Goal: Task Accomplishment & Management: Manage account settings

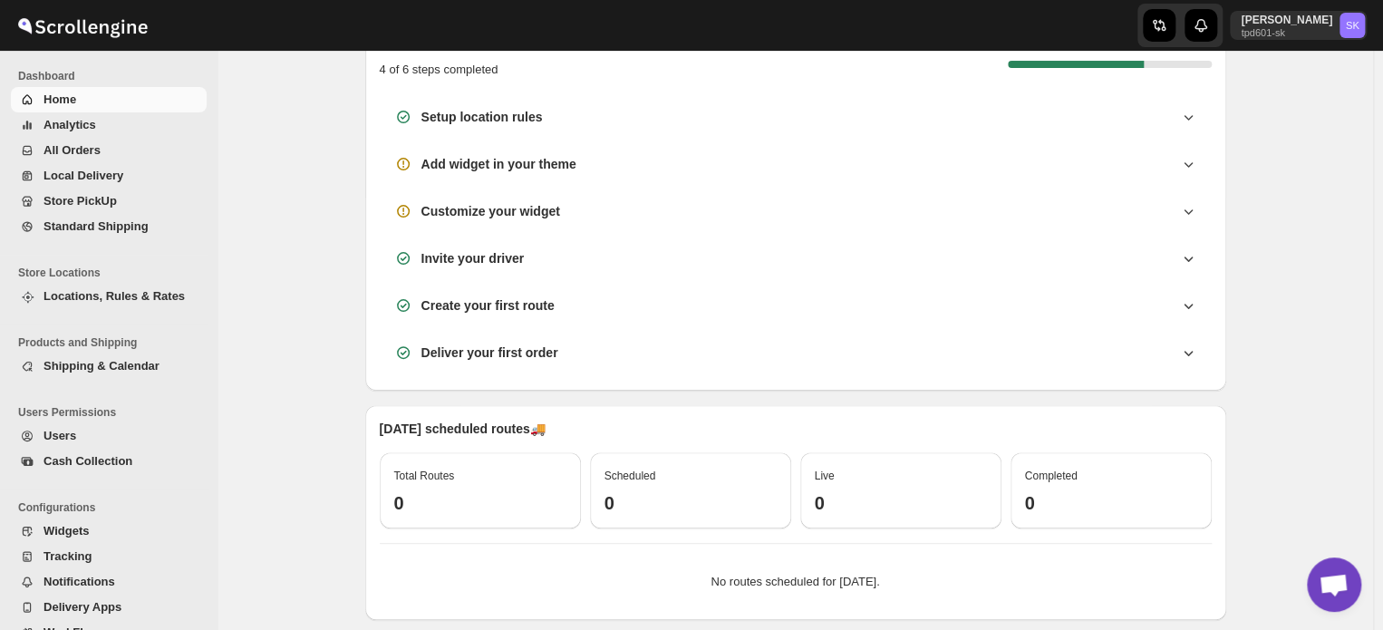
scroll to position [181, 0]
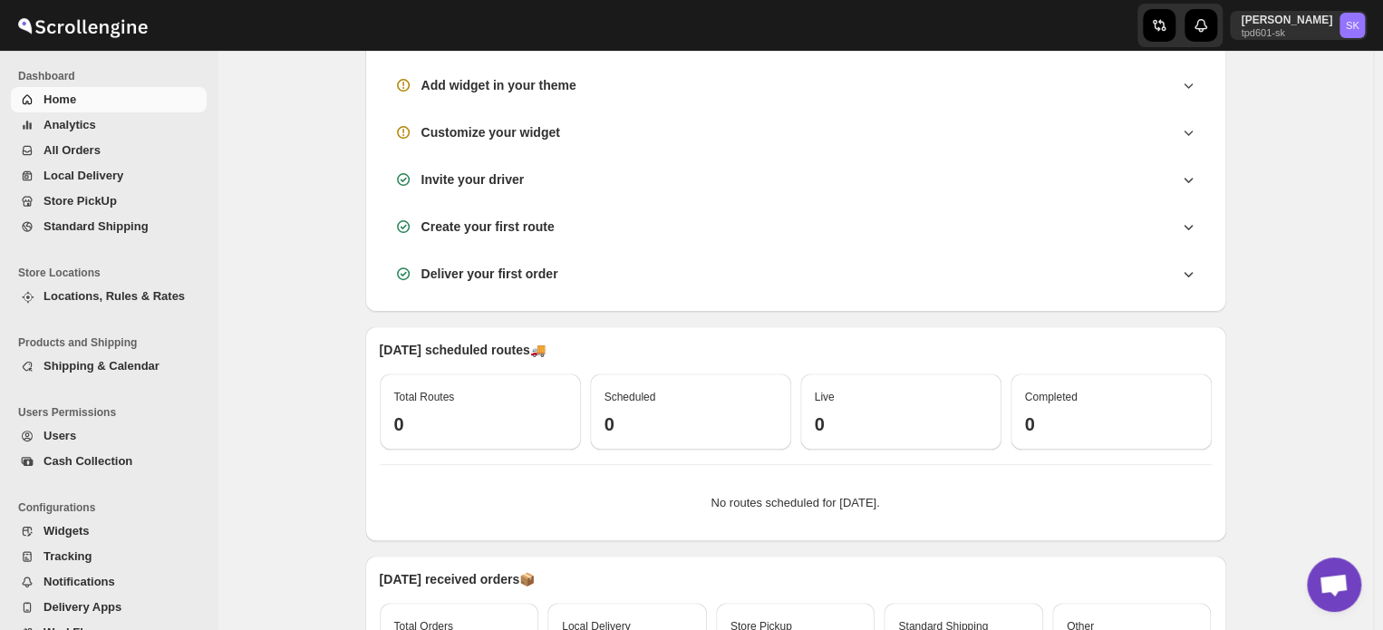
click at [1325, 582] on span "Open chat" at bounding box center [1334, 586] width 30 height 25
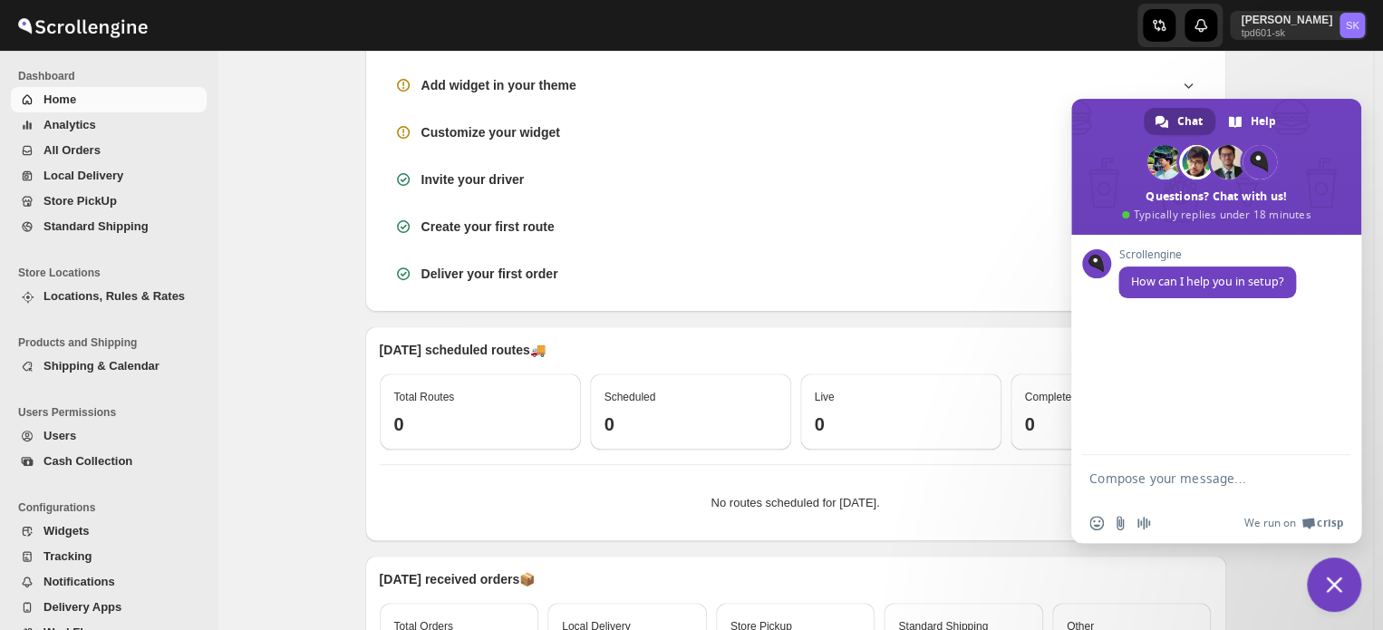
type textarea "J"
type textarea "Hi"
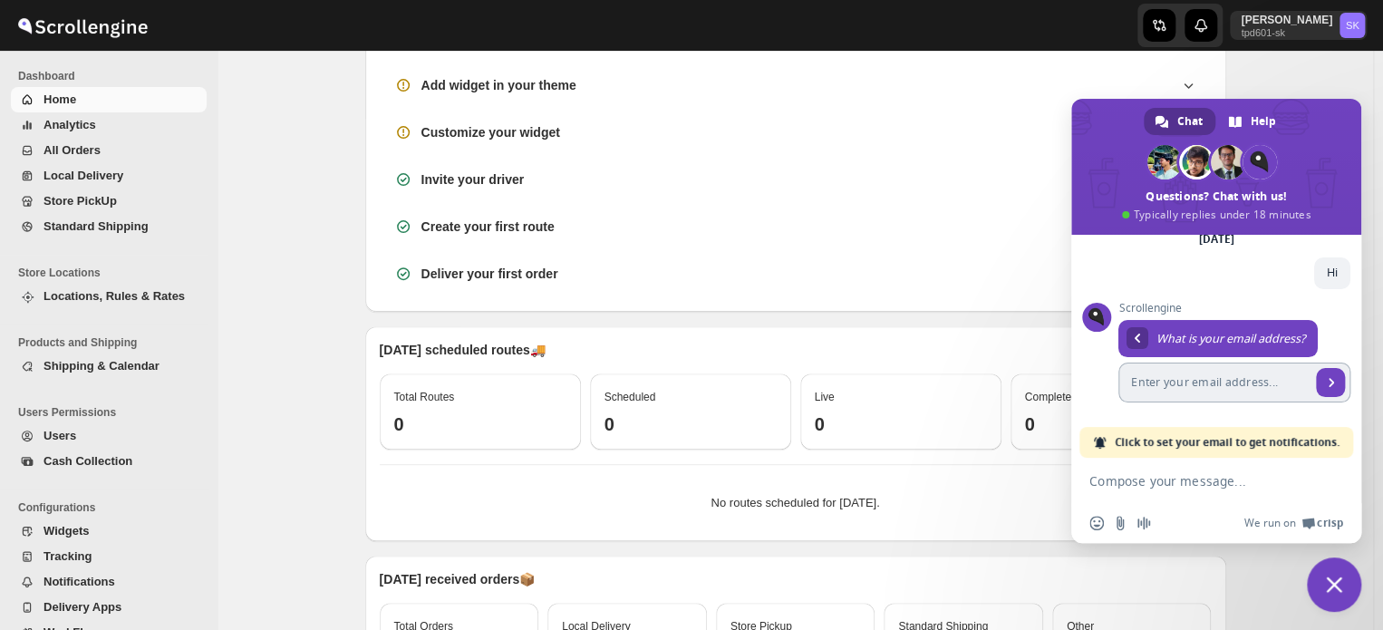
scroll to position [87, 0]
type input "[EMAIL_ADDRESS][DOMAIN_NAME]"
click at [1331, 380] on form "[EMAIL_ADDRESS][DOMAIN_NAME]" at bounding box center [1235, 383] width 232 height 40
click at [1240, 445] on span "Click to set your email to get notifications." at bounding box center [1227, 442] width 225 height 31
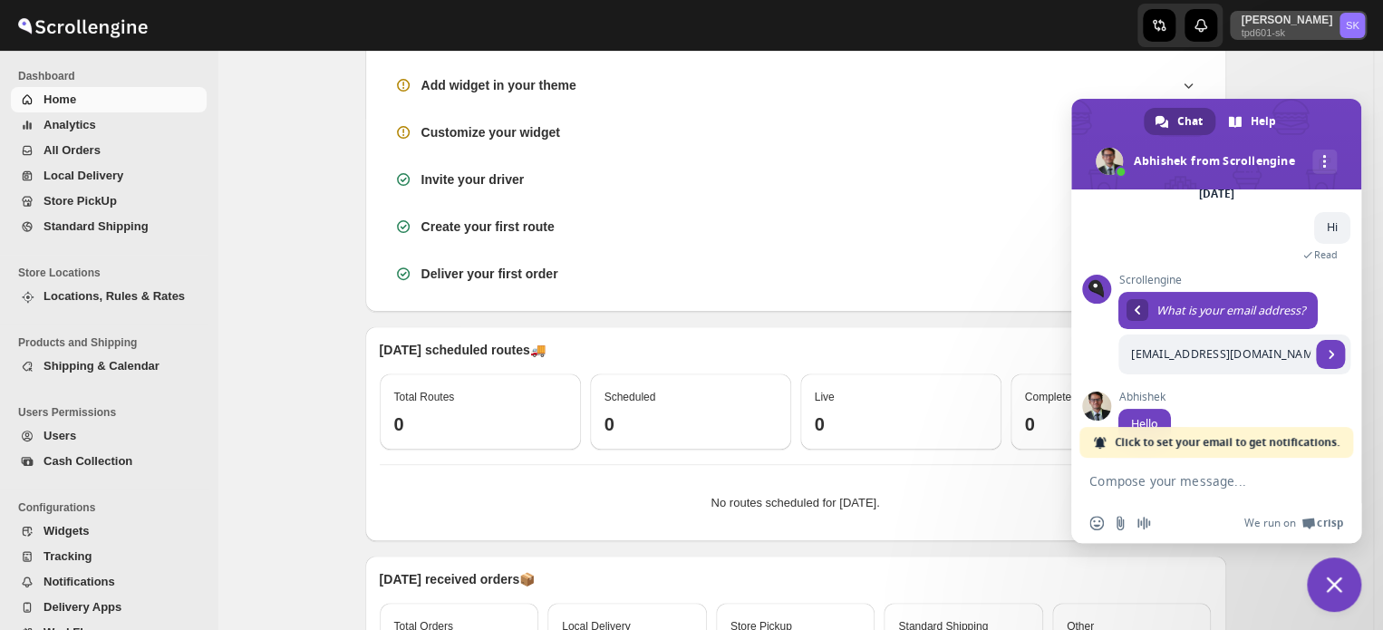
scroll to position [123, 0]
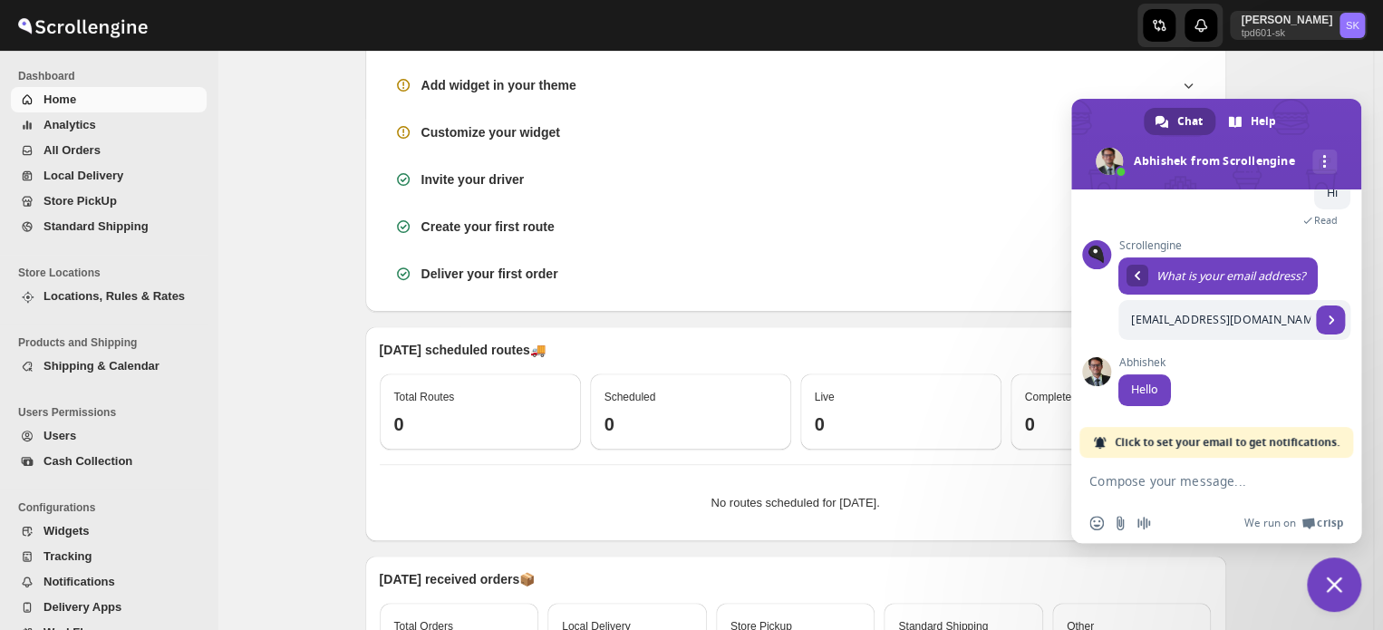
click at [1121, 483] on textarea "Compose your message..." at bounding box center [1197, 481] width 214 height 16
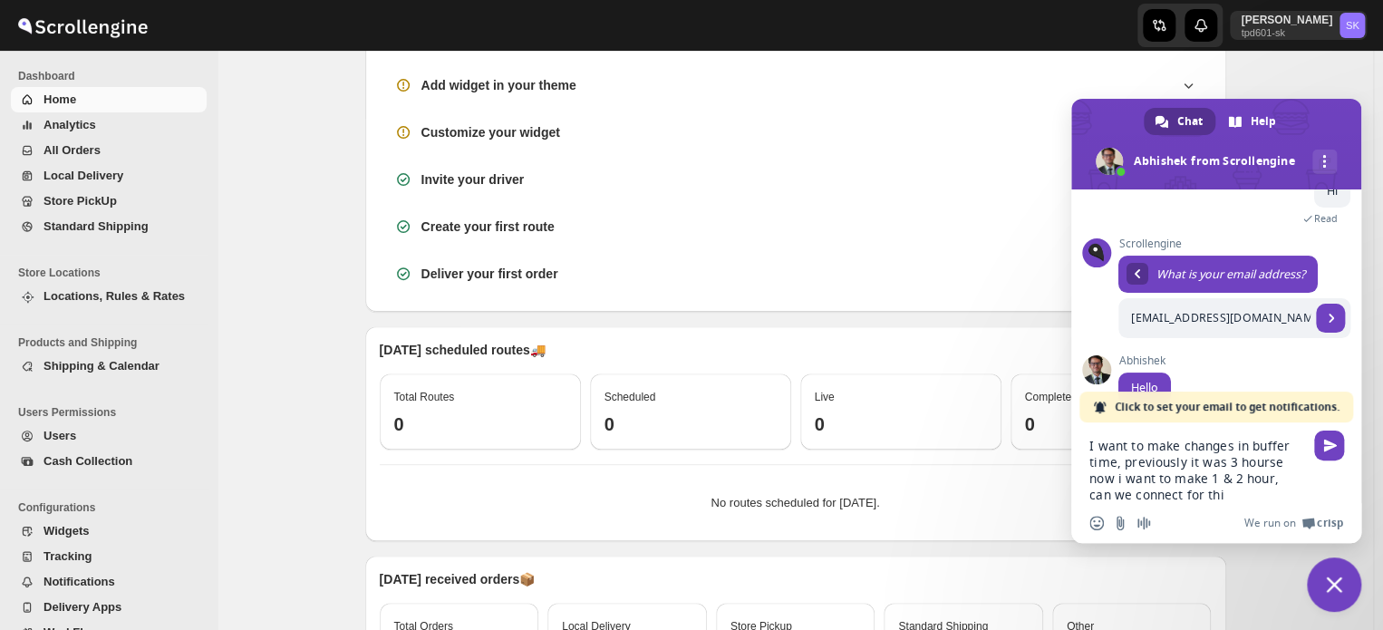
type textarea "I want to make changes in buffer time, previously it was 3 hourse now i want to…"
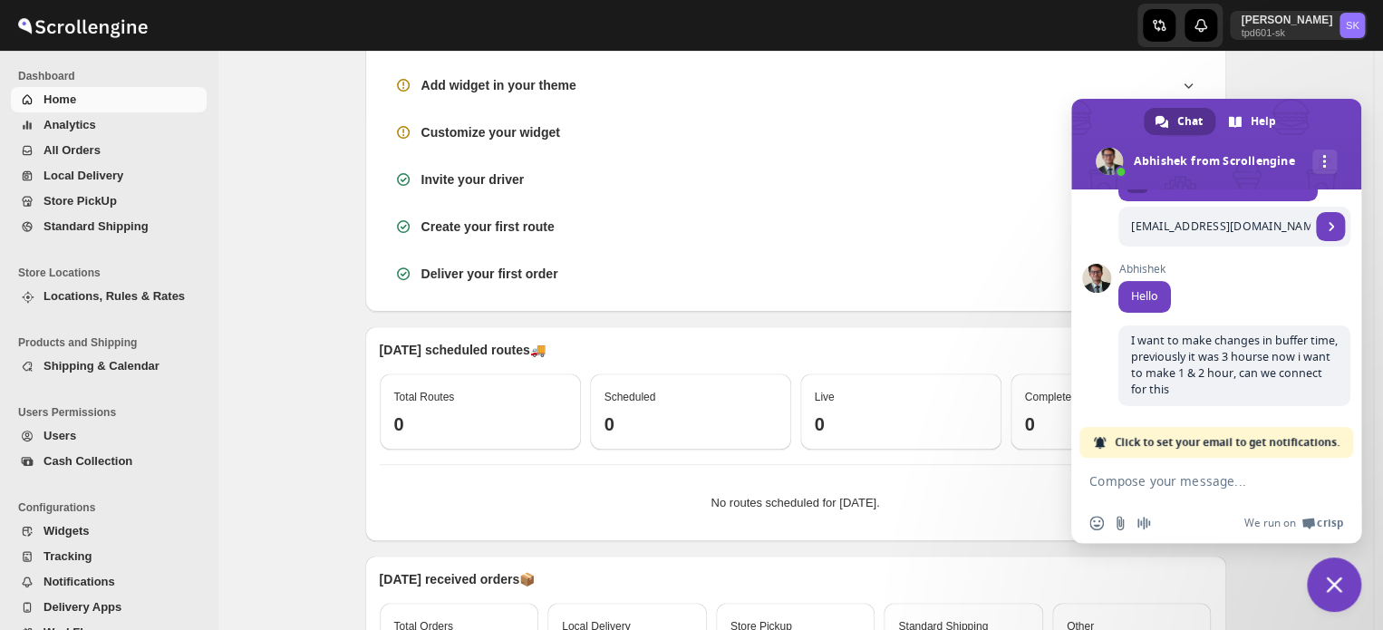
scroll to position [219, 0]
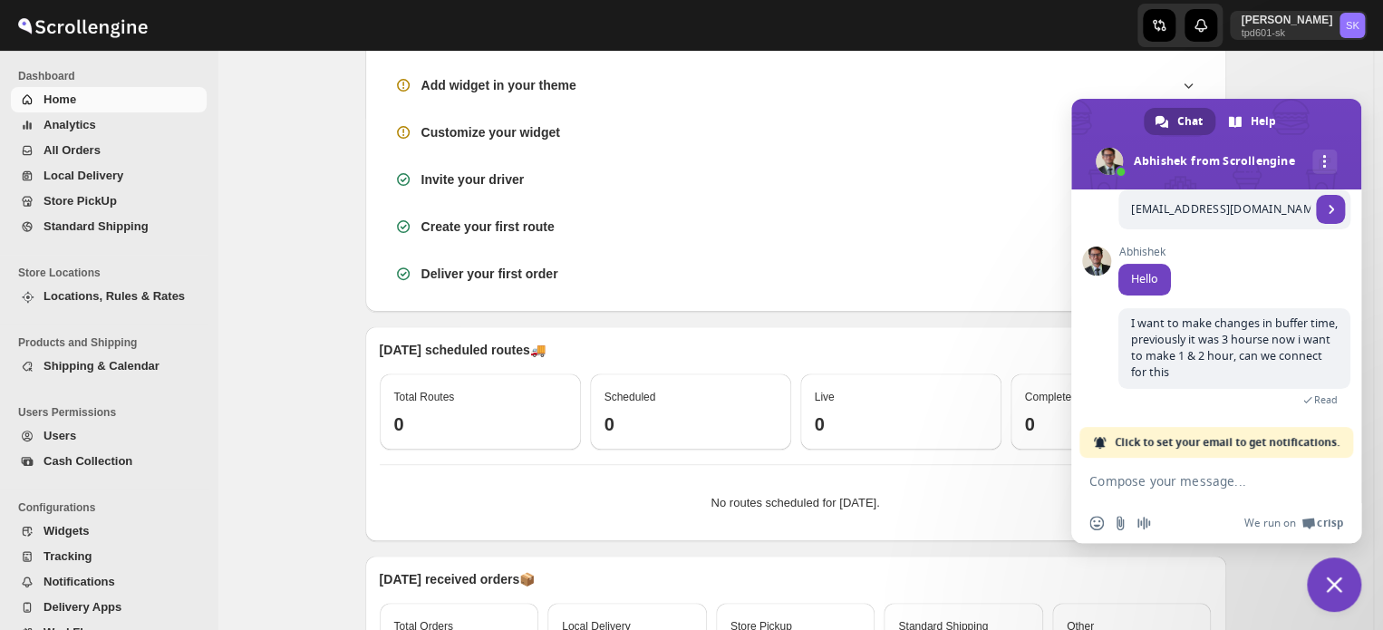
click at [1204, 447] on span "Click to set your email to get notifications." at bounding box center [1227, 442] width 225 height 31
click at [1195, 434] on span "Click to set your email to get notifications." at bounding box center [1227, 442] width 225 height 31
click at [1225, 451] on span "Click to set your email to get notifications." at bounding box center [1227, 442] width 225 height 31
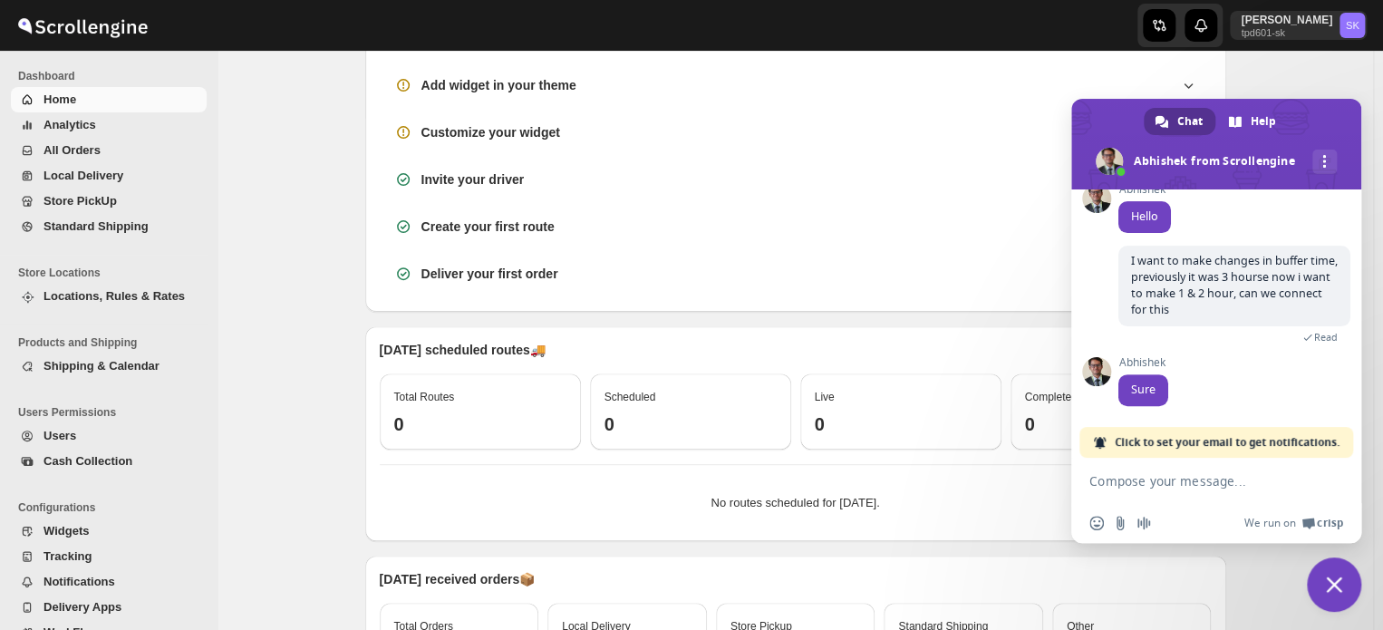
click at [1146, 490] on form at bounding box center [1197, 482] width 214 height 49
click at [1149, 489] on textarea "Compose your message..." at bounding box center [1197, 481] width 214 height 16
type textarea "P"
type textarea "Can we connect now"
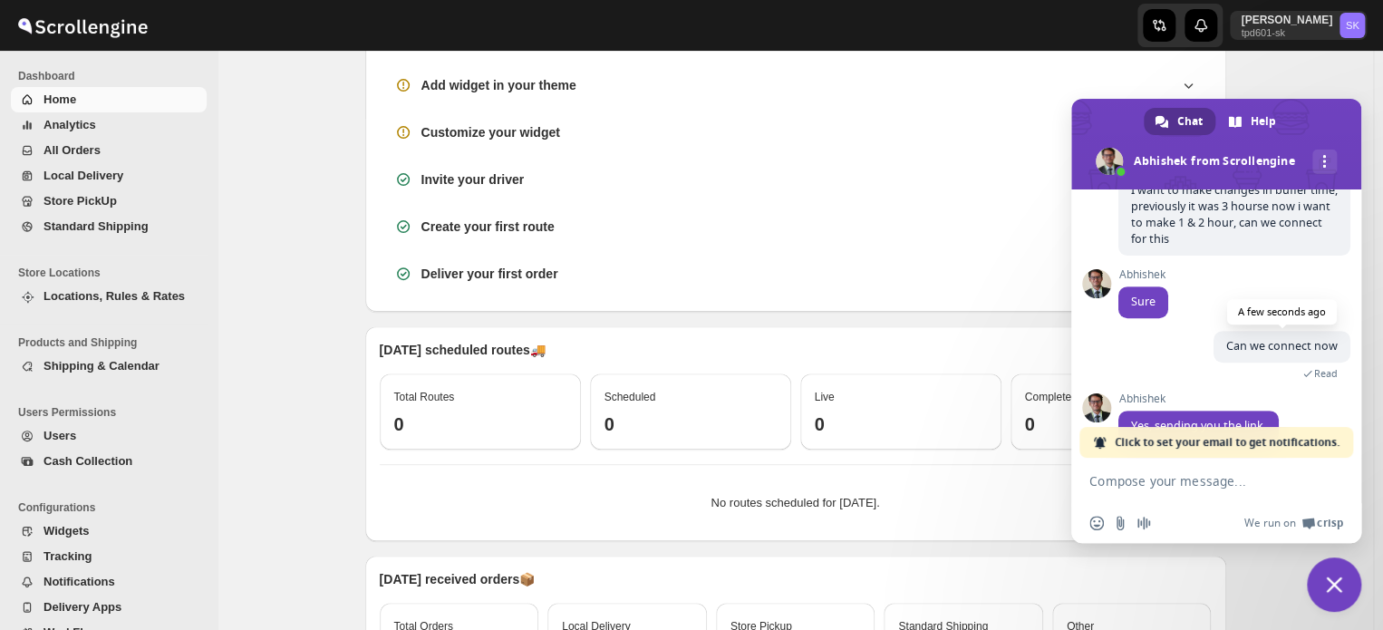
scroll to position [392, 0]
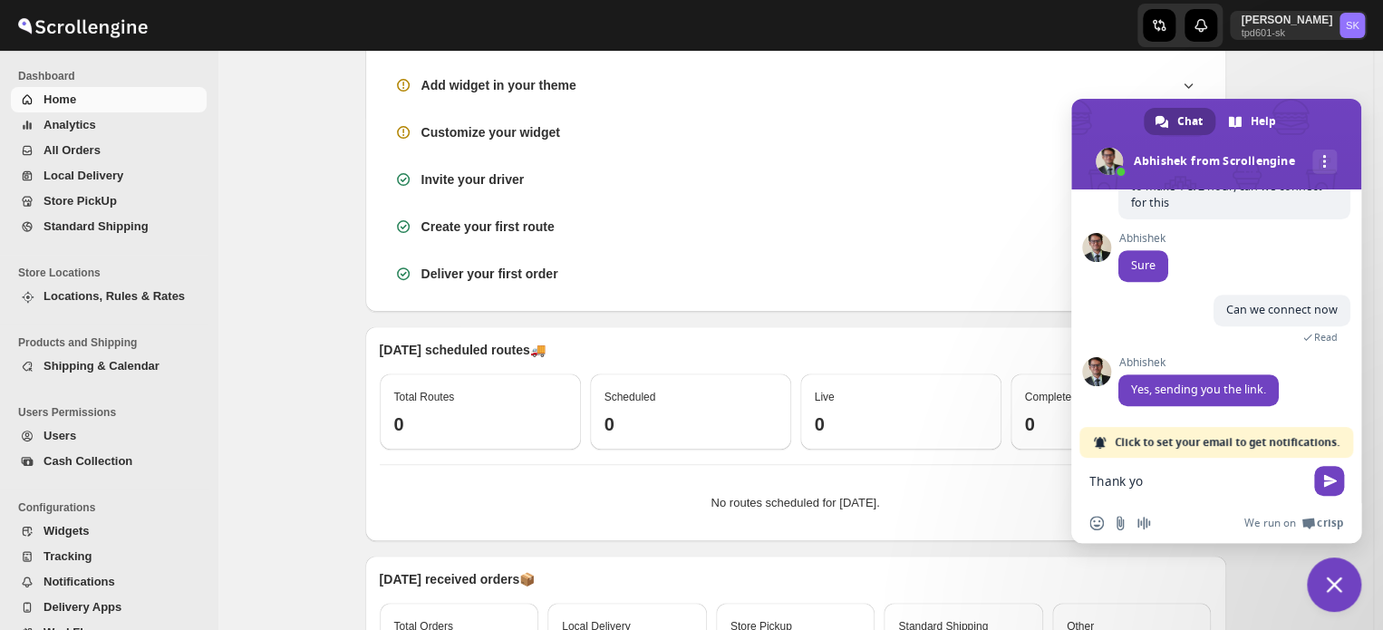
type textarea "Thank you"
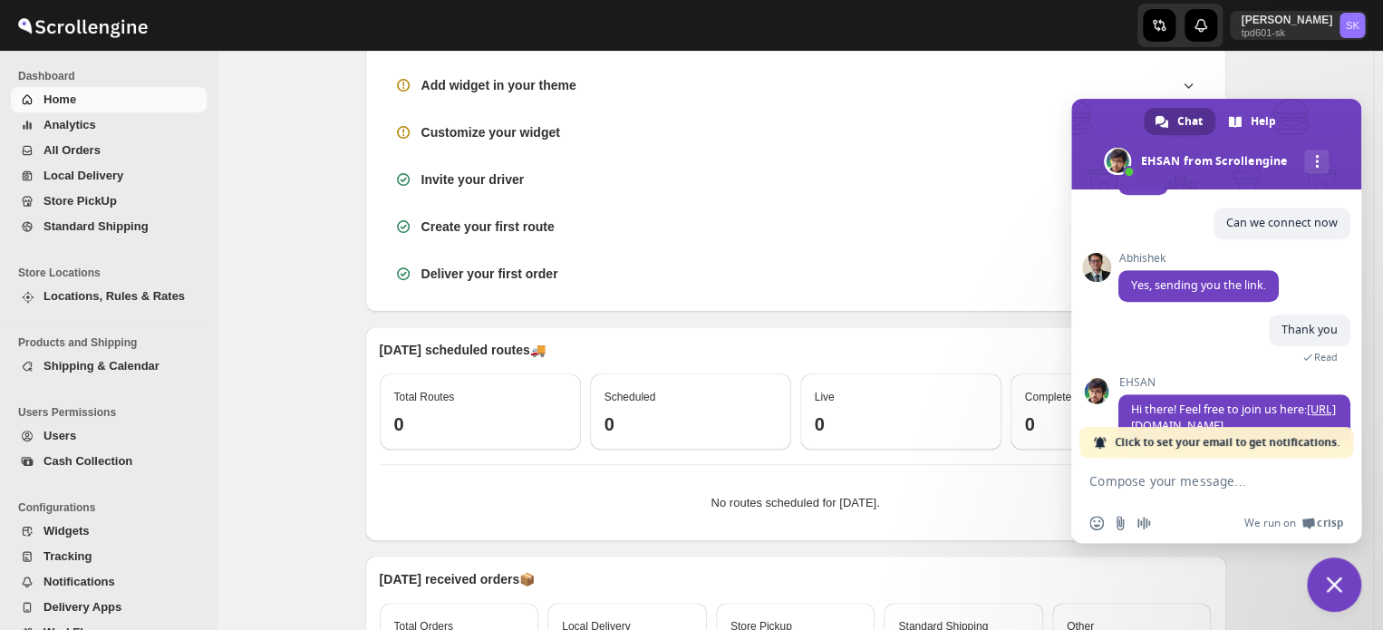
scroll to position [533, 0]
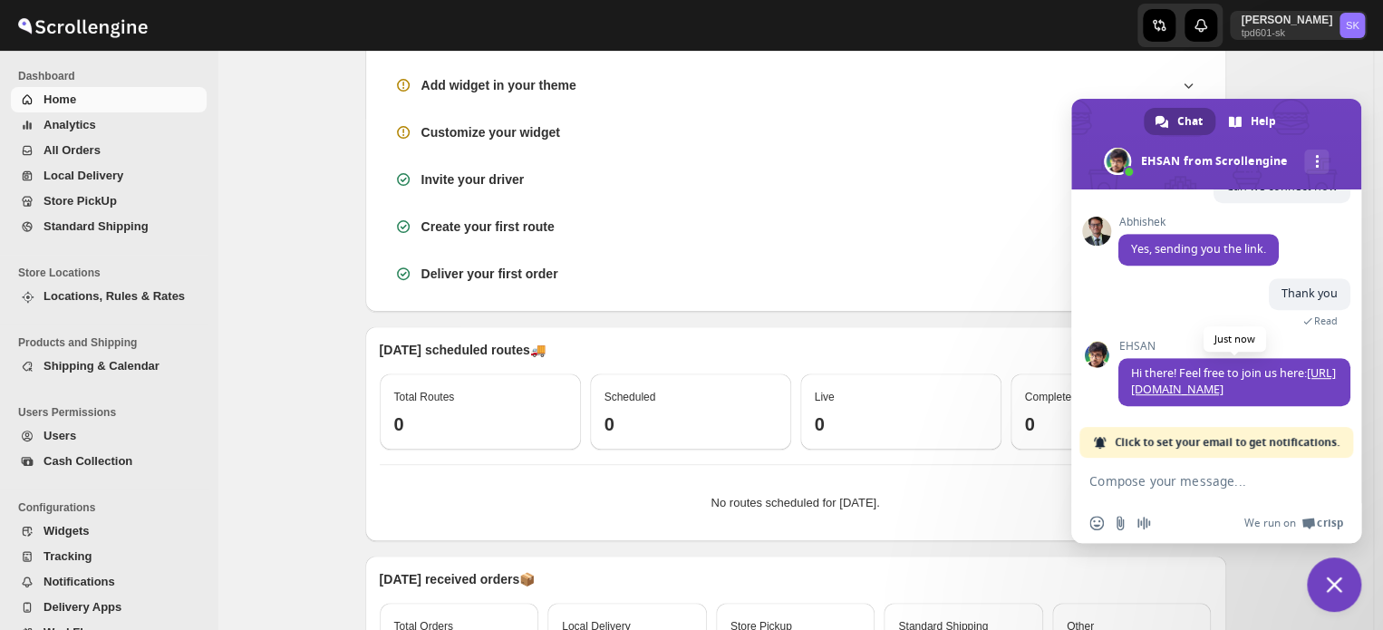
click at [1199, 374] on link "[URL][DOMAIN_NAME]" at bounding box center [1233, 381] width 205 height 32
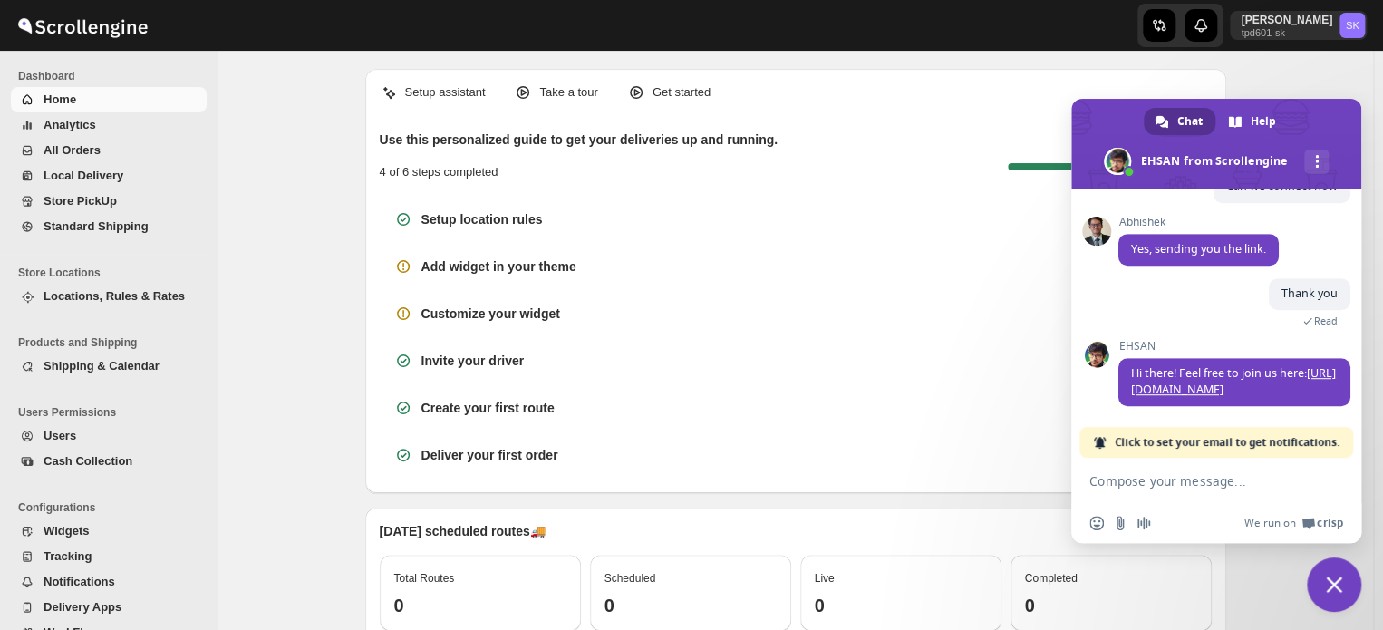
scroll to position [0, 0]
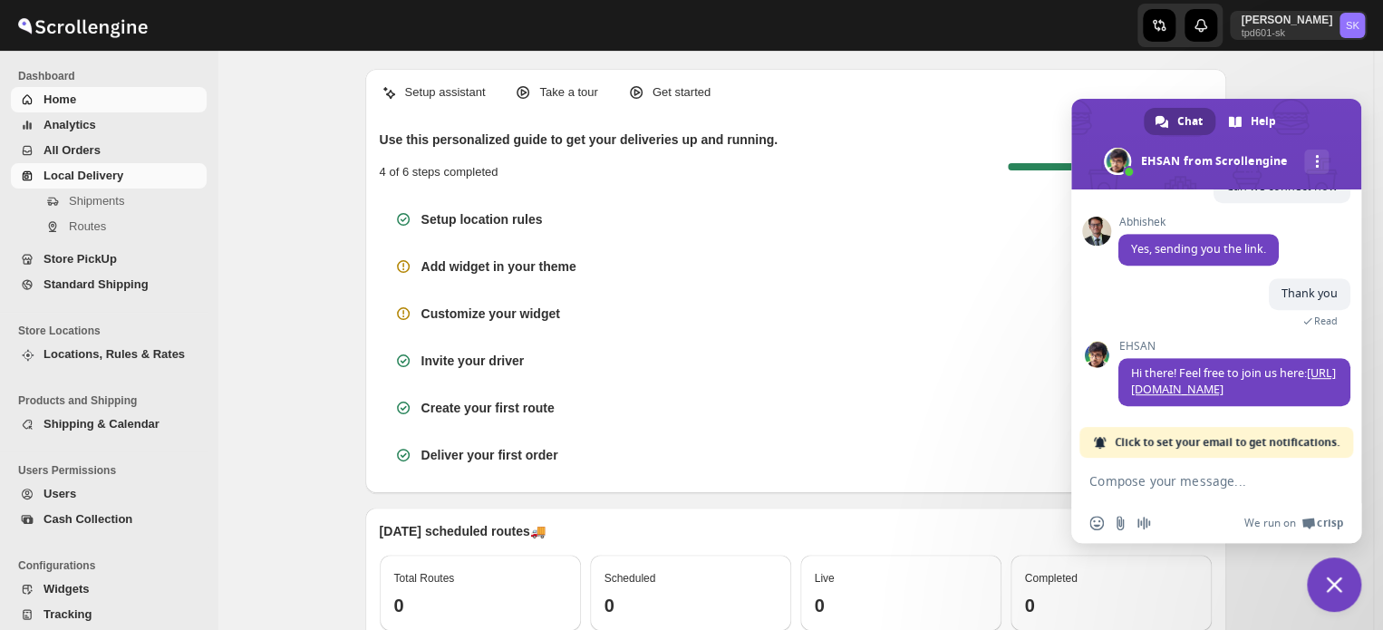
click at [76, 182] on span "Local Delivery" at bounding box center [84, 176] width 80 height 14
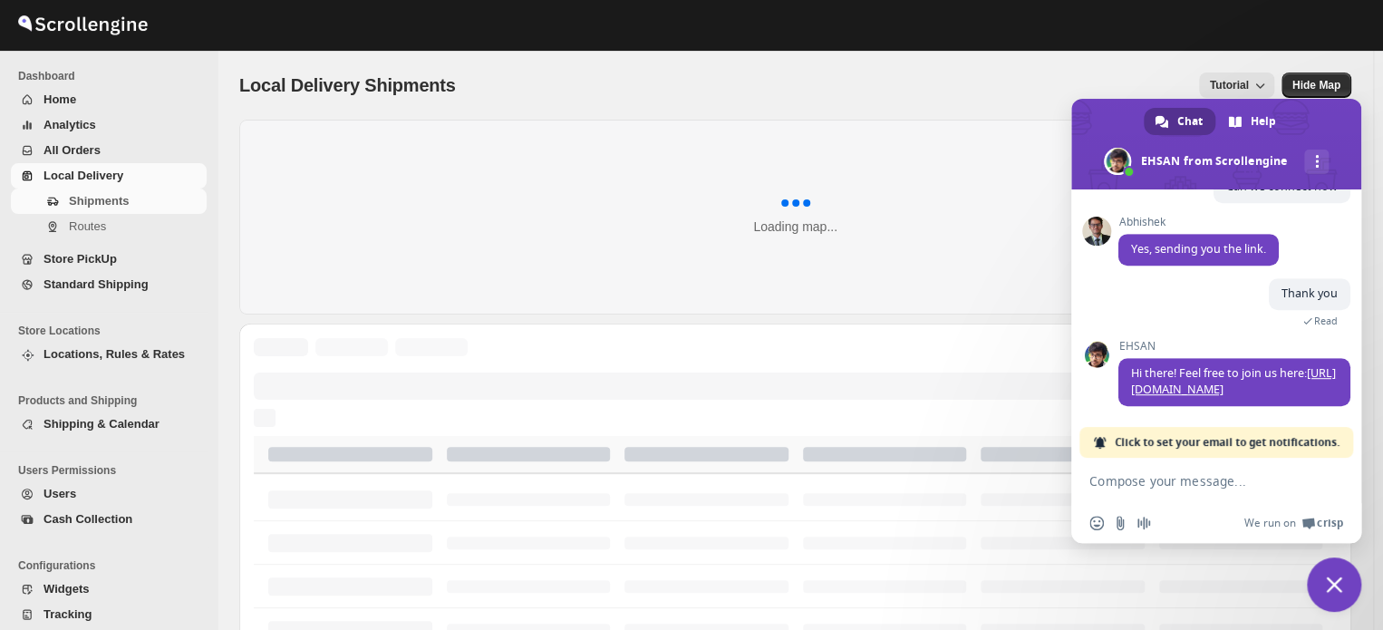
click at [1334, 582] on span "Close chat" at bounding box center [1334, 585] width 16 height 16
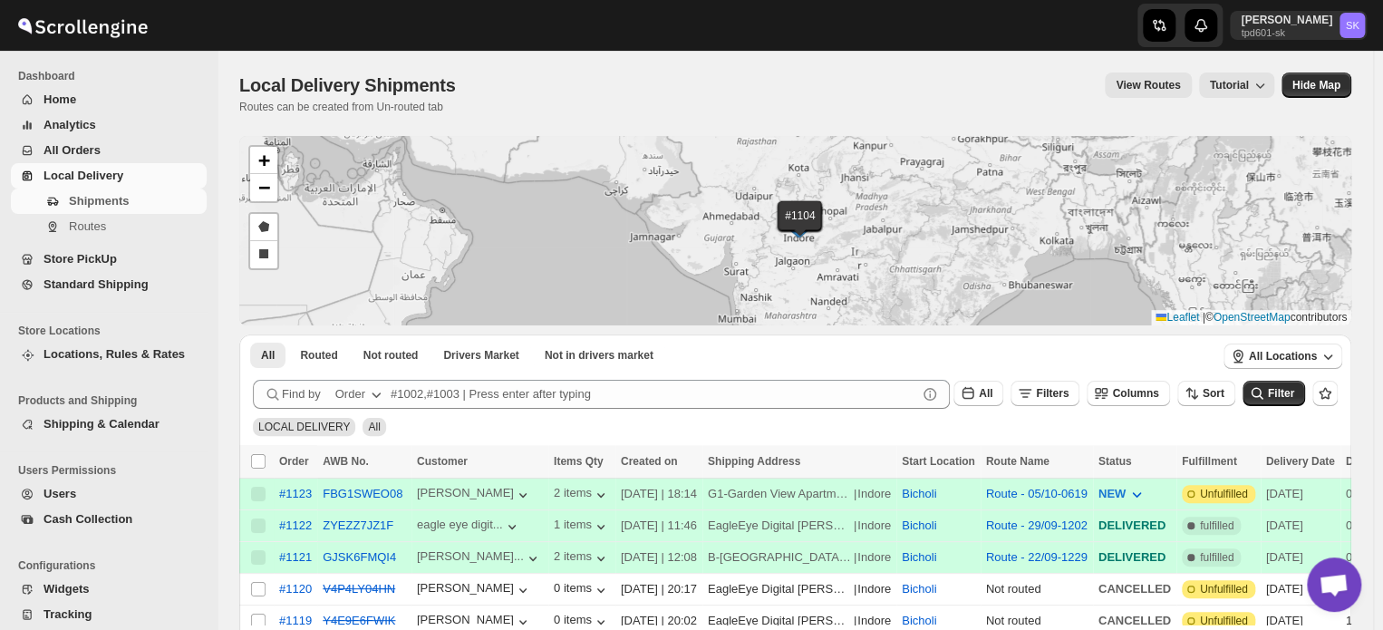
click at [92, 435] on button "Shipping & Calendar" at bounding box center [109, 424] width 196 height 25
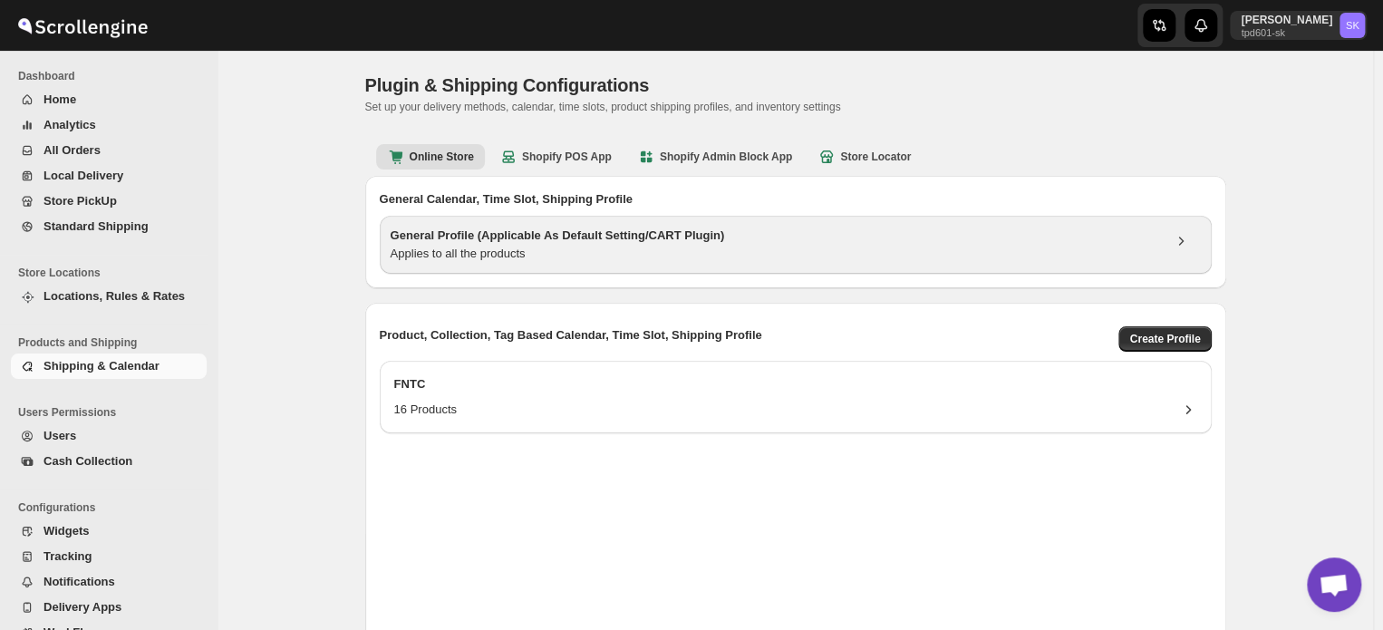
click at [1156, 263] on div "General Profile (Applicable As Default Setting/CART Plugin) Applies to all the …" at bounding box center [796, 245] width 832 height 58
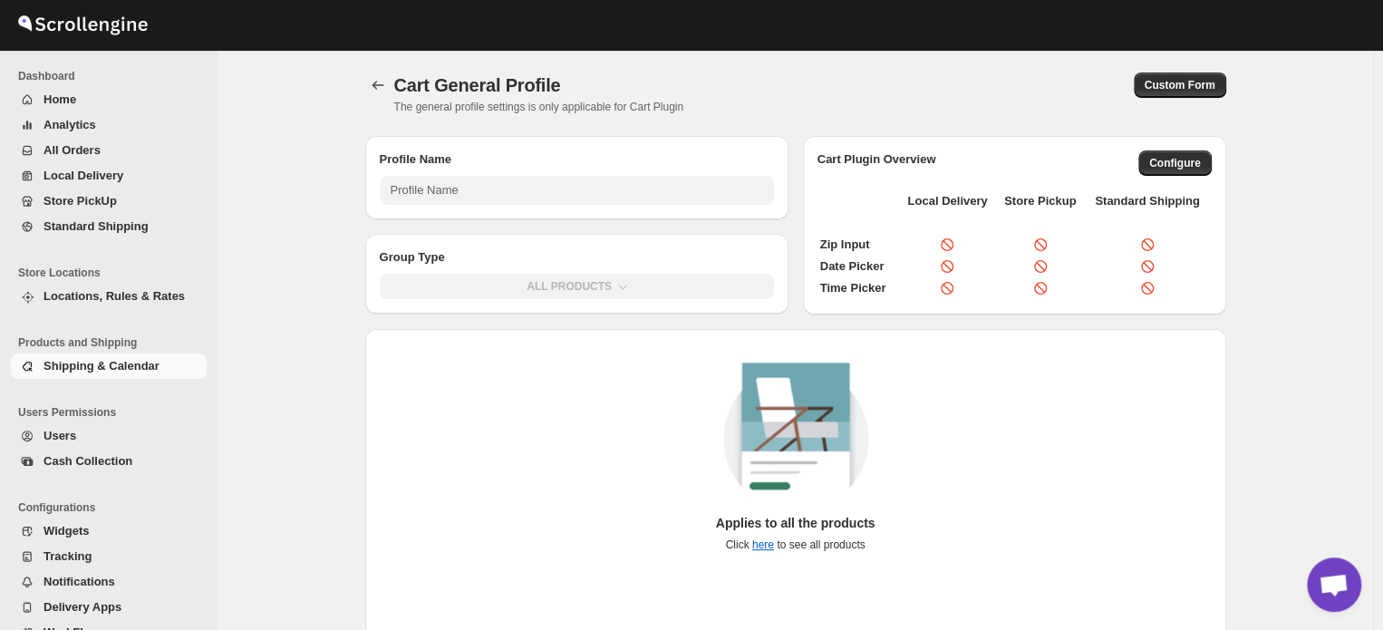
type input "General Profile (Applicable As Default Setting/CART Plugin)"
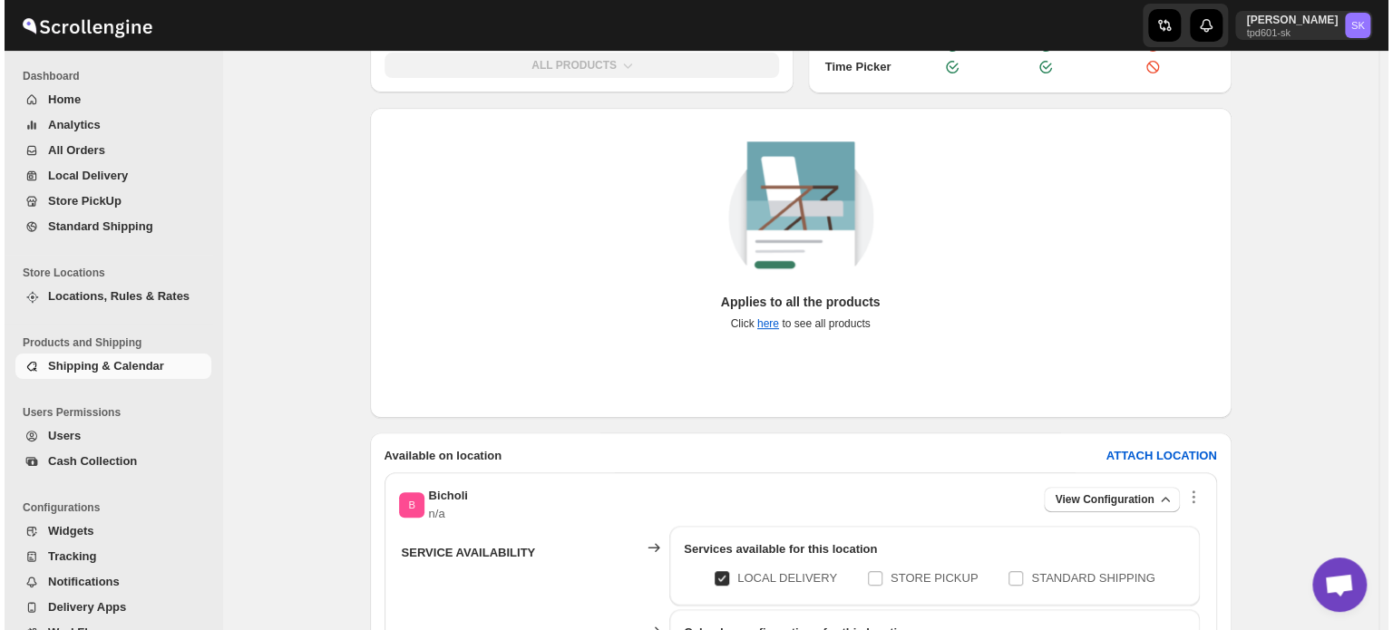
scroll to position [453, 0]
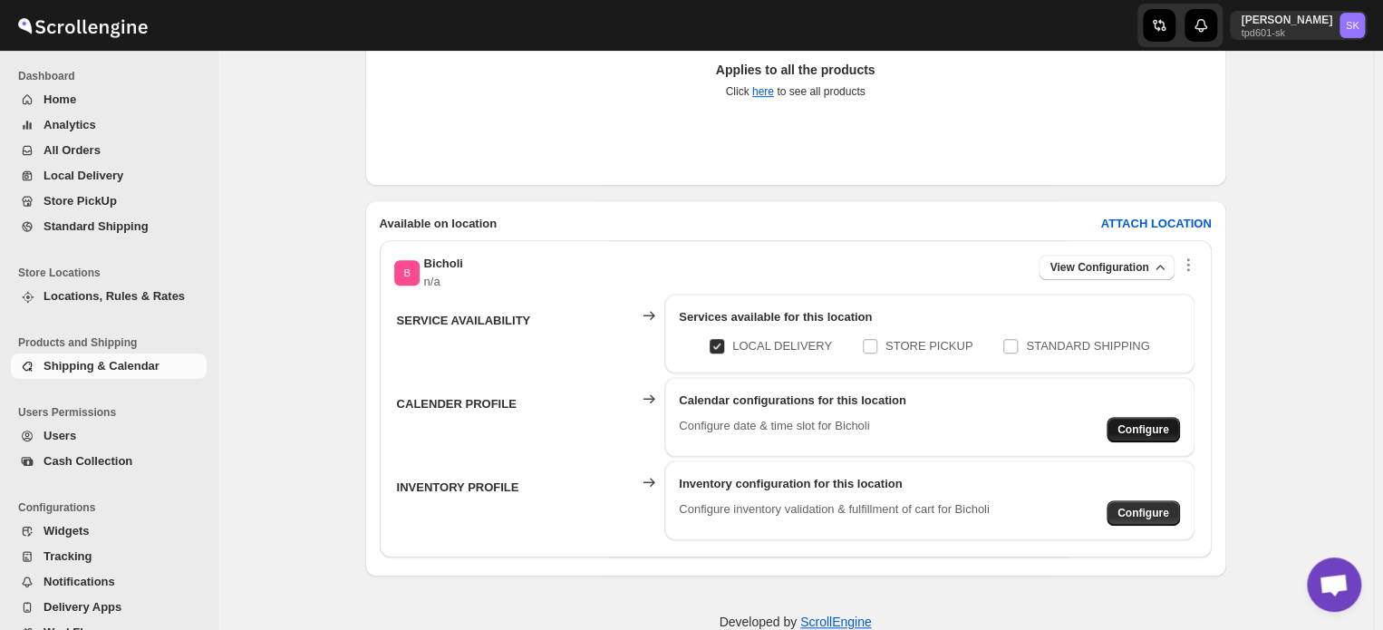
click at [1150, 429] on span "Configure" at bounding box center [1144, 429] width 52 height 15
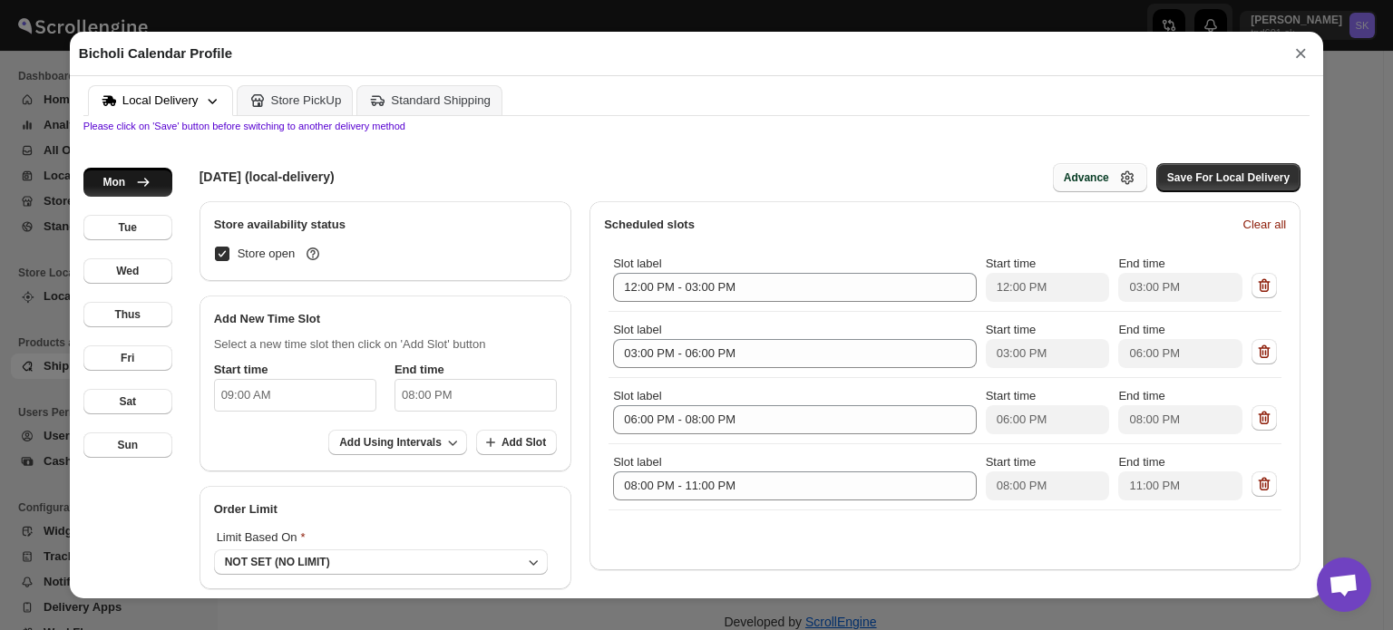
click at [1087, 185] on div "Advance" at bounding box center [1085, 177] width 45 height 15
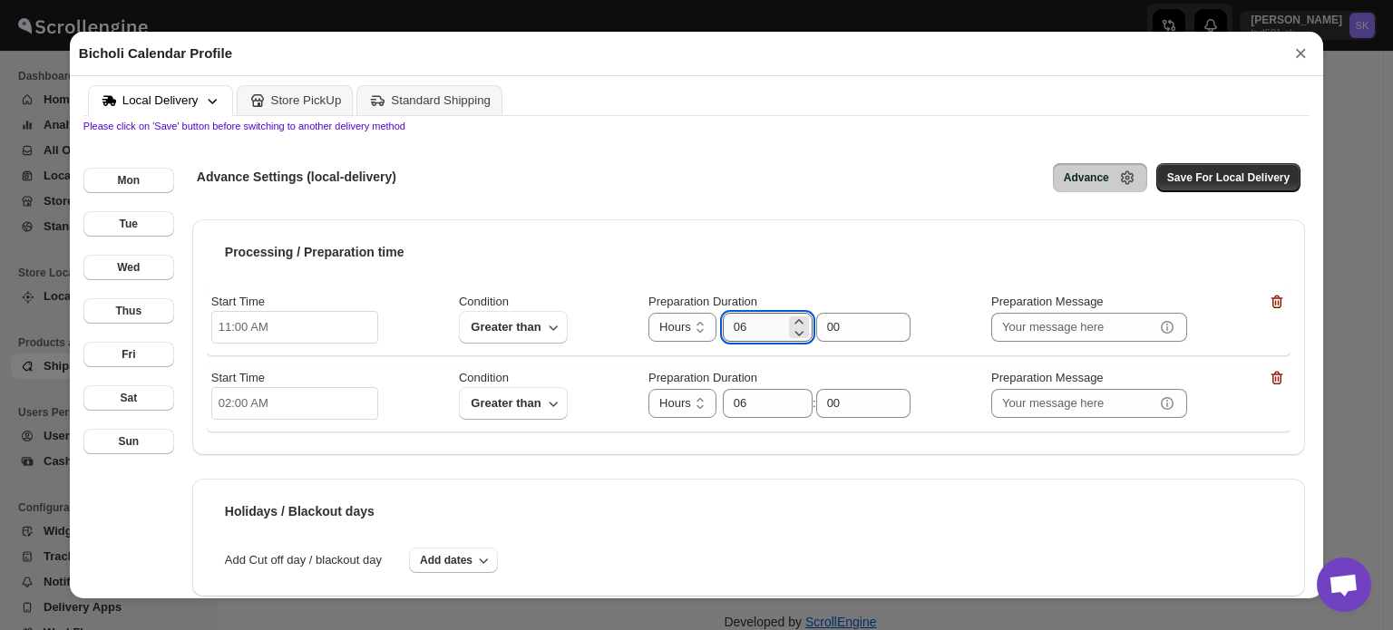
click at [764, 328] on input "06" at bounding box center [754, 327] width 63 height 29
type input "03"
click at [766, 416] on input "06" at bounding box center [754, 403] width 63 height 29
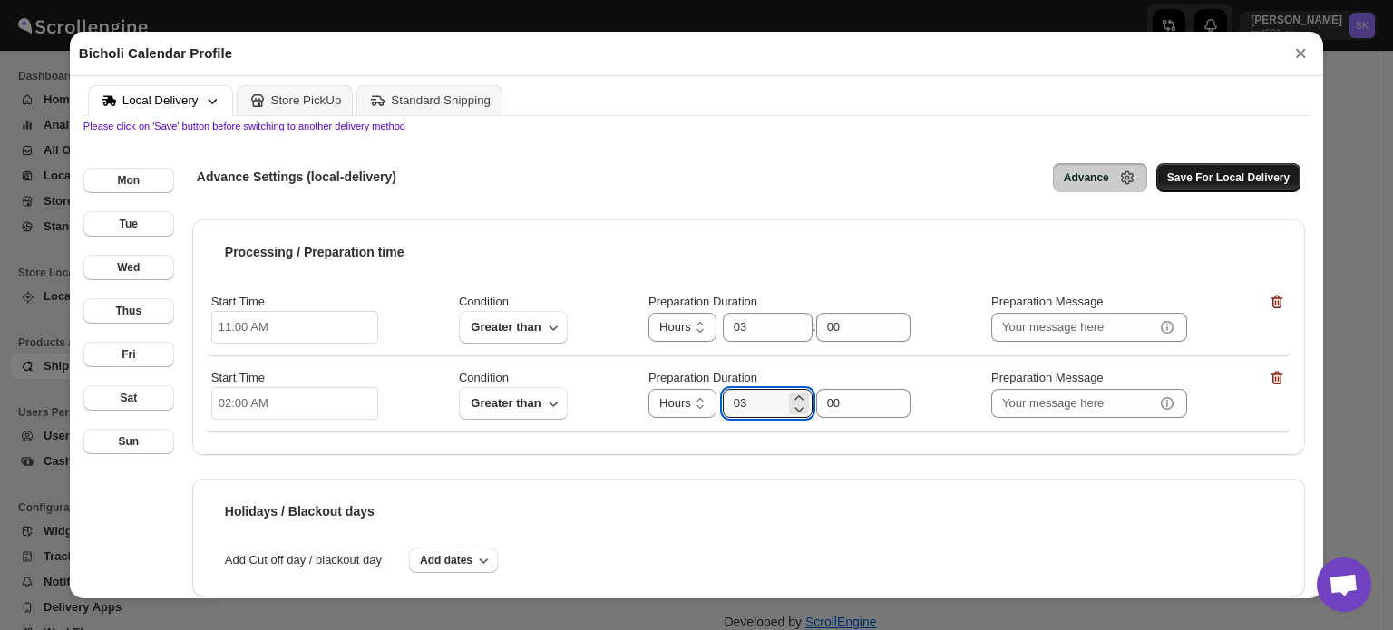
type input "03"
click at [1244, 180] on span "Save For Local Delivery" at bounding box center [1228, 177] width 122 height 15
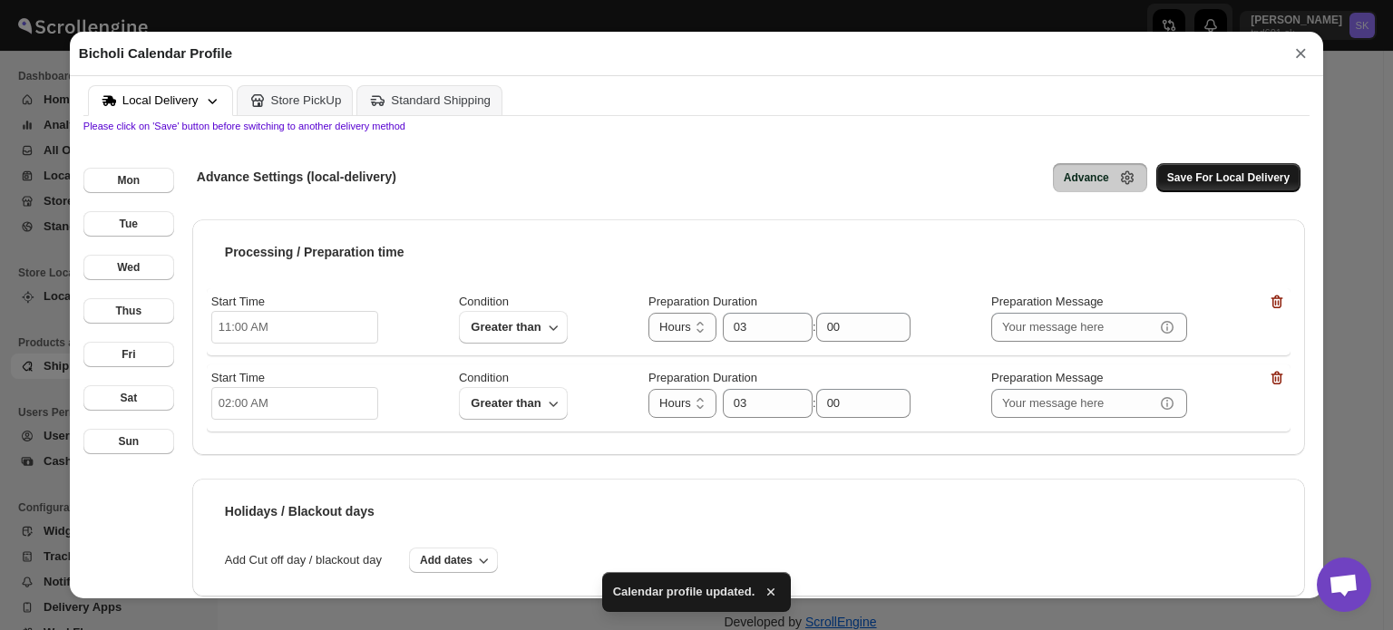
click at [1213, 180] on span "Save For Local Delivery" at bounding box center [1228, 177] width 122 height 15
